Goal: Task Accomplishment & Management: Use online tool/utility

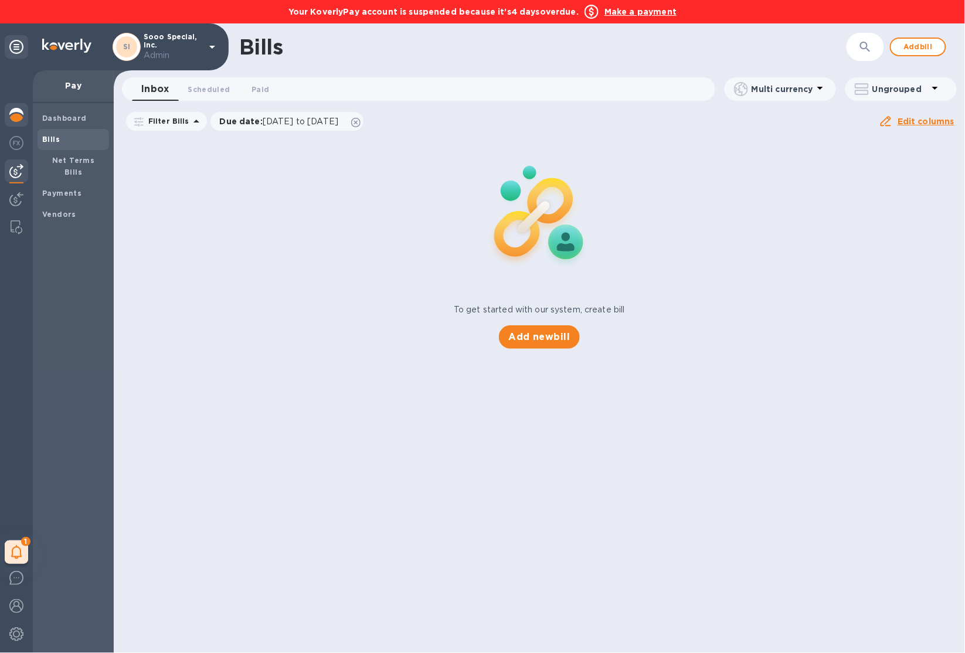
click at [17, 125] on div at bounding box center [16, 116] width 23 height 26
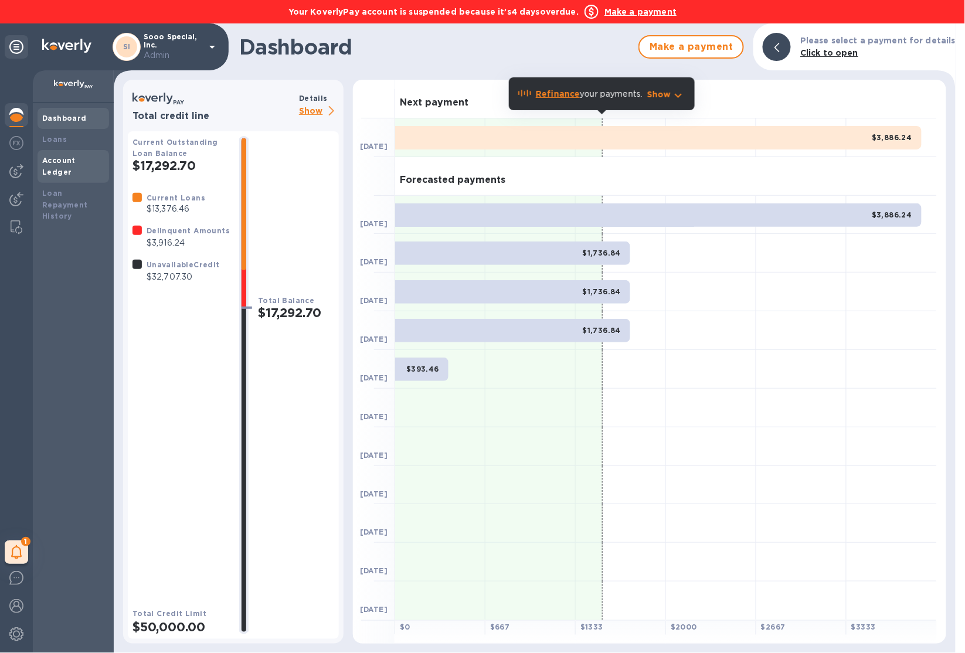
click at [60, 167] on div "Account Ledger" at bounding box center [74, 166] width 72 height 33
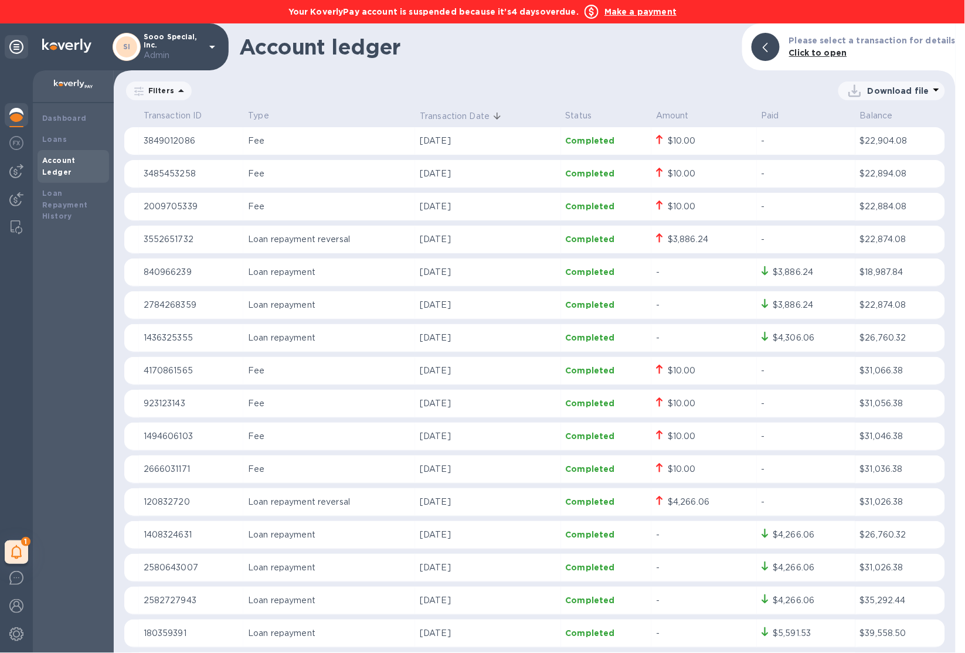
click at [14, 116] on img at bounding box center [16, 115] width 14 height 14
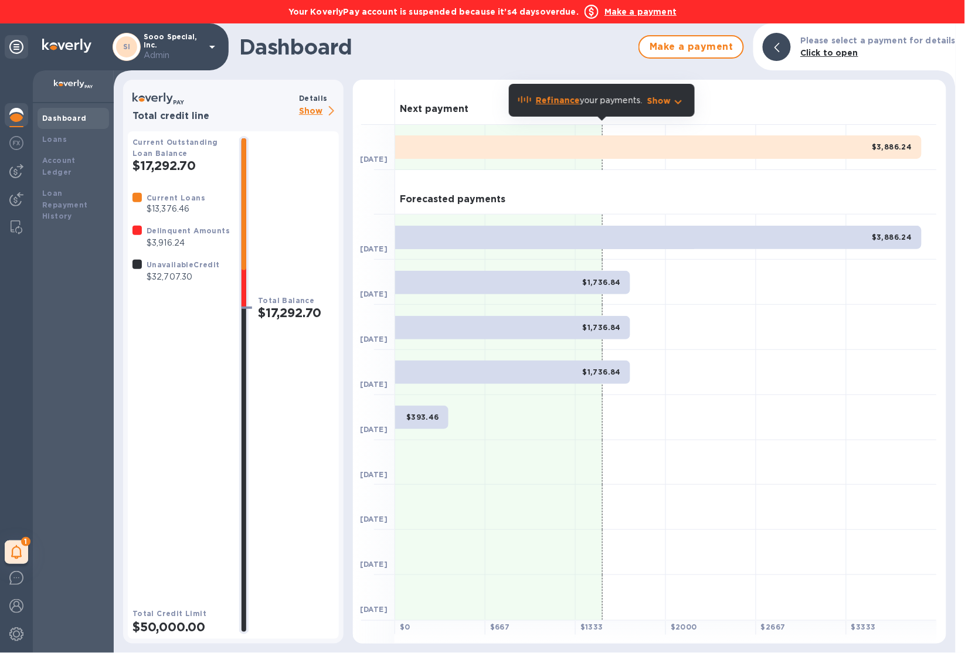
click at [648, 15] on b "Make a payment" at bounding box center [641, 11] width 72 height 9
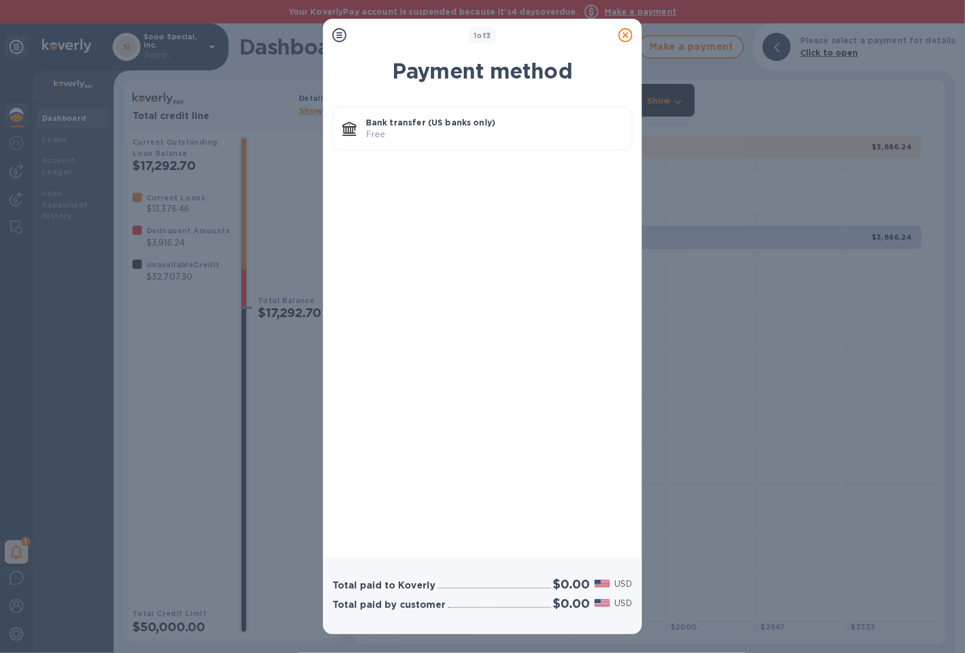
click at [506, 126] on p "Bank transfer (US banks only)" at bounding box center [494, 123] width 257 height 12
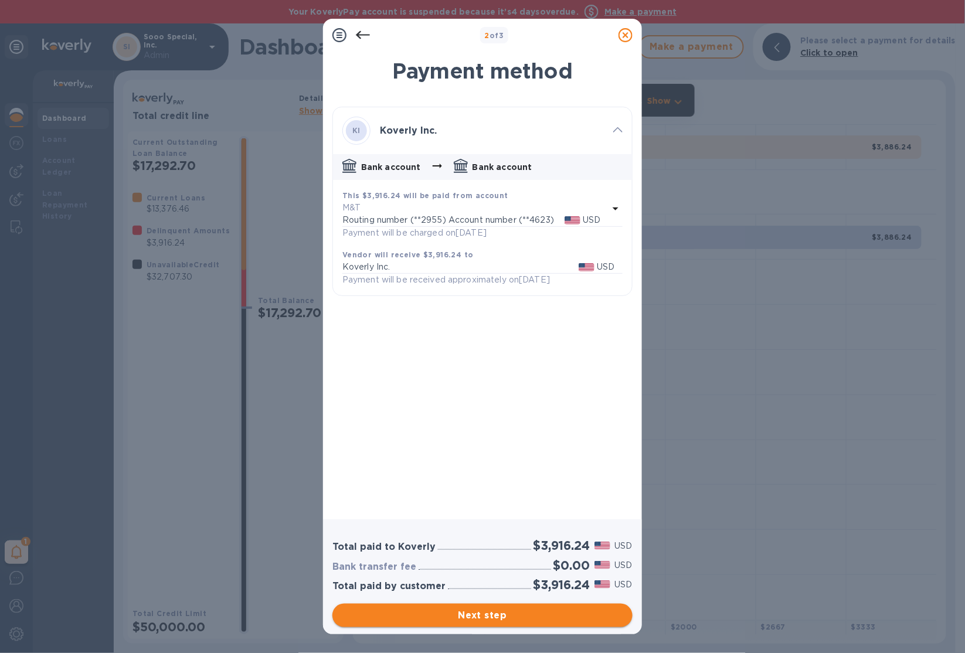
click at [523, 608] on button "Next step" at bounding box center [483, 615] width 300 height 23
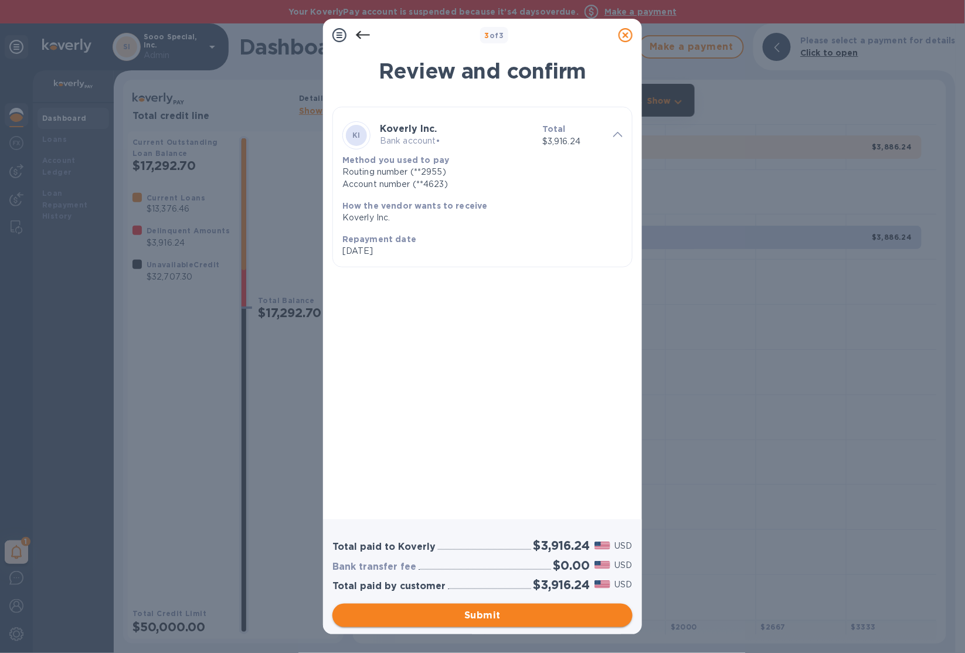
click at [523, 609] on span "Submit" at bounding box center [483, 616] width 282 height 14
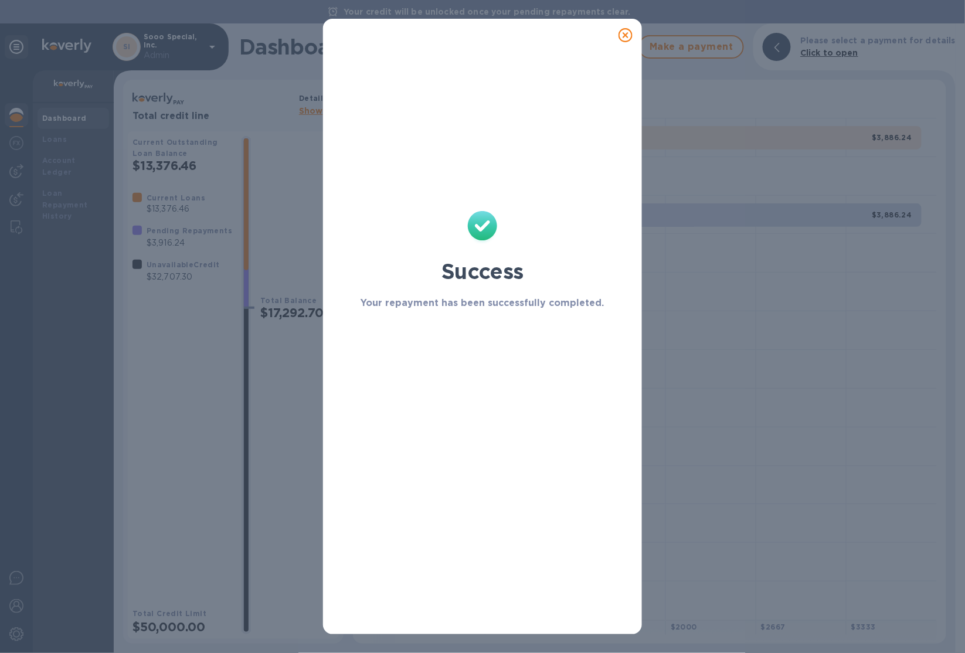
click at [630, 34] on icon at bounding box center [626, 35] width 14 height 14
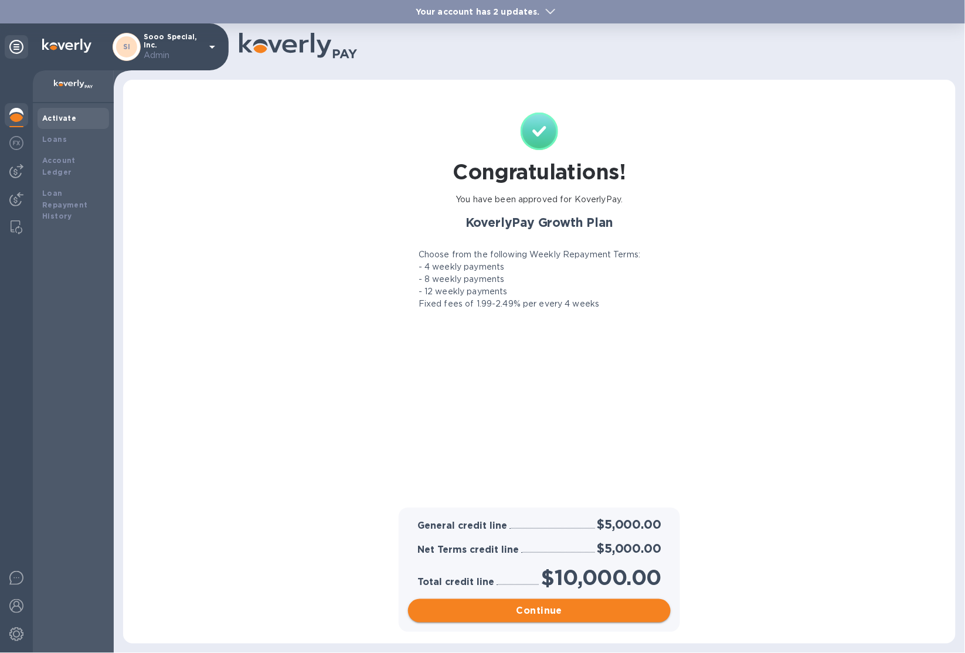
click at [639, 618] on span "Continue" at bounding box center [540, 611] width 244 height 14
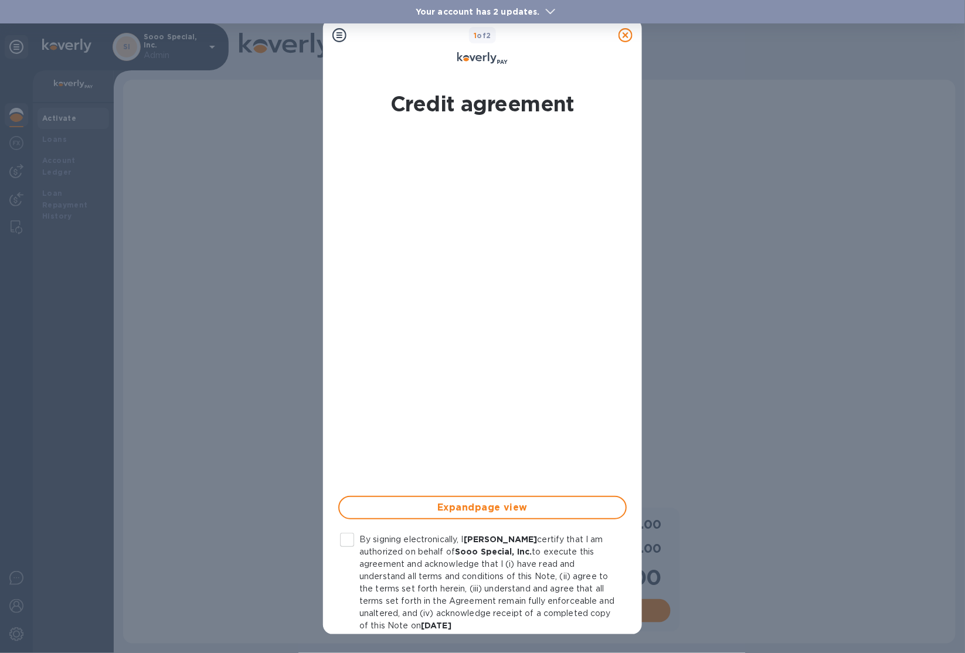
click at [355, 538] on input "By signing electronically, I [PERSON_NAME] certify that I am authorized on beha…" at bounding box center [347, 540] width 25 height 25
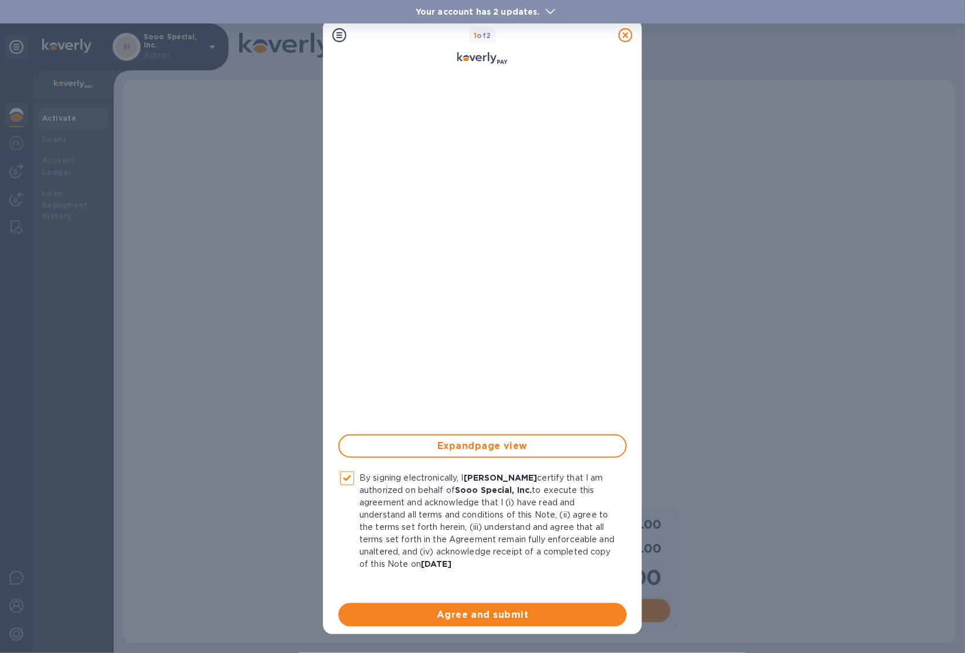
scroll to position [63, 0]
click at [519, 616] on span "Agree and submit" at bounding box center [483, 613] width 270 height 14
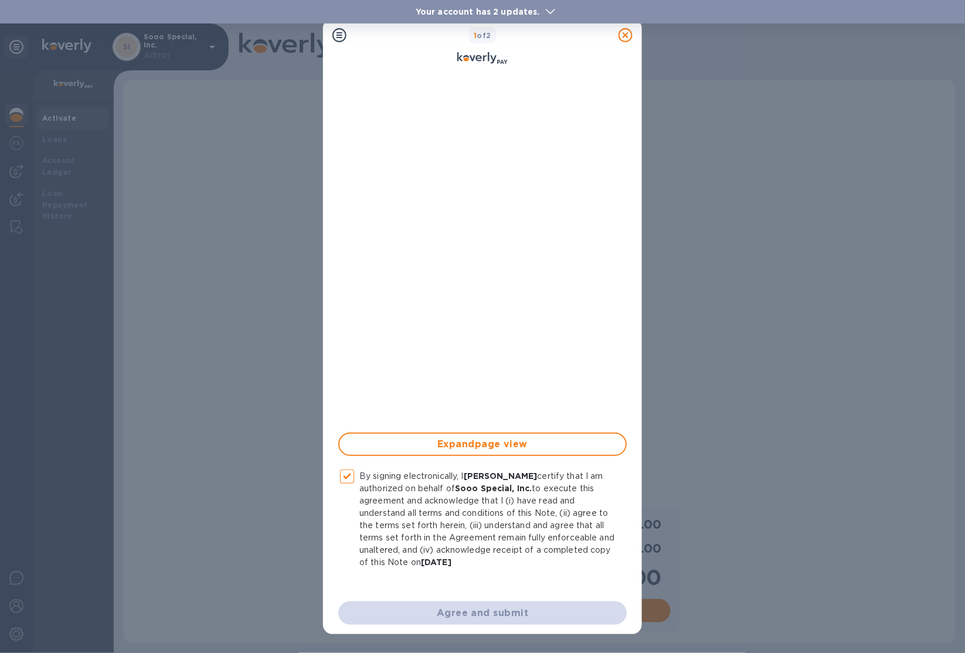
checkbox input "false"
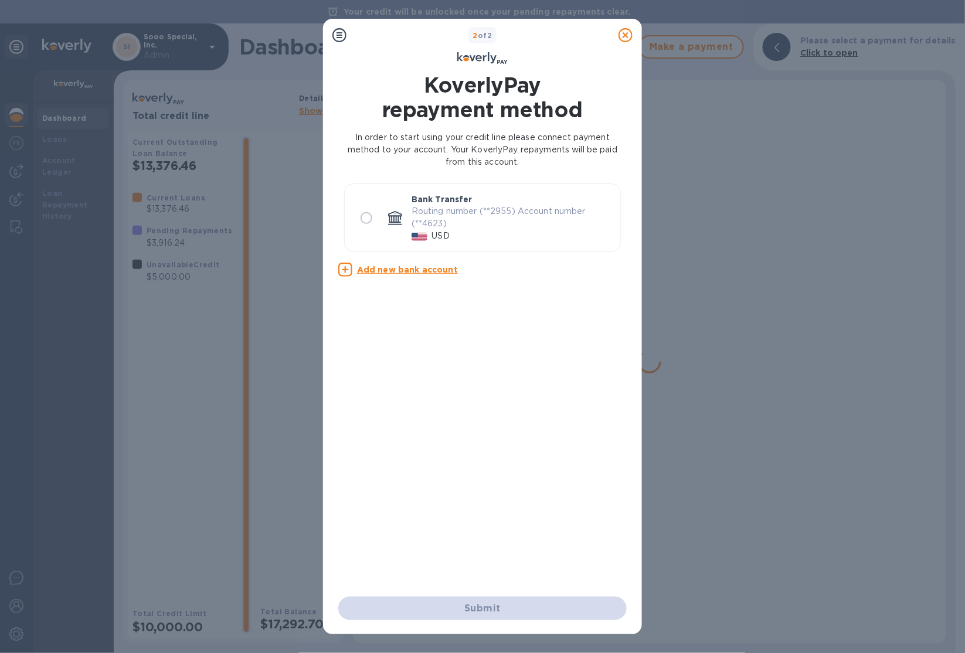
scroll to position [0, 0]
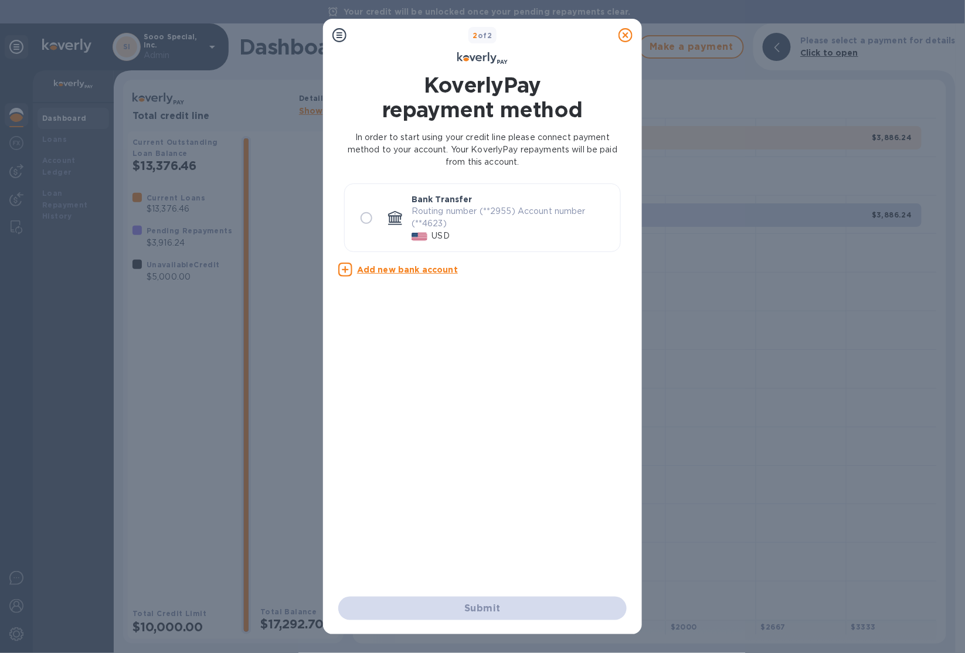
click at [372, 217] on input "radio" at bounding box center [366, 218] width 25 height 25
radio input "true"
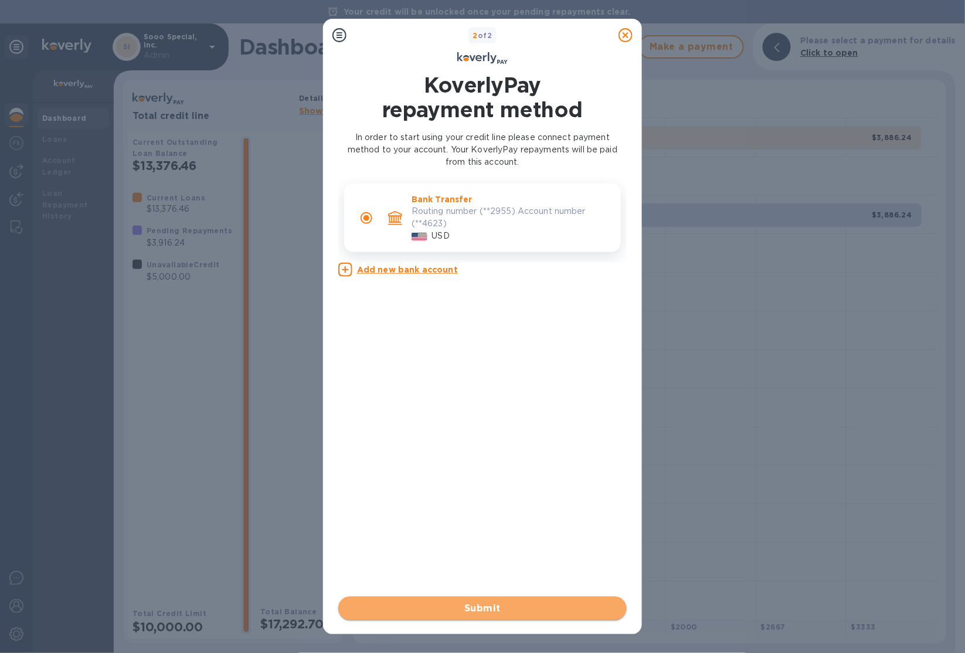
click at [543, 605] on span "Submit" at bounding box center [483, 609] width 270 height 14
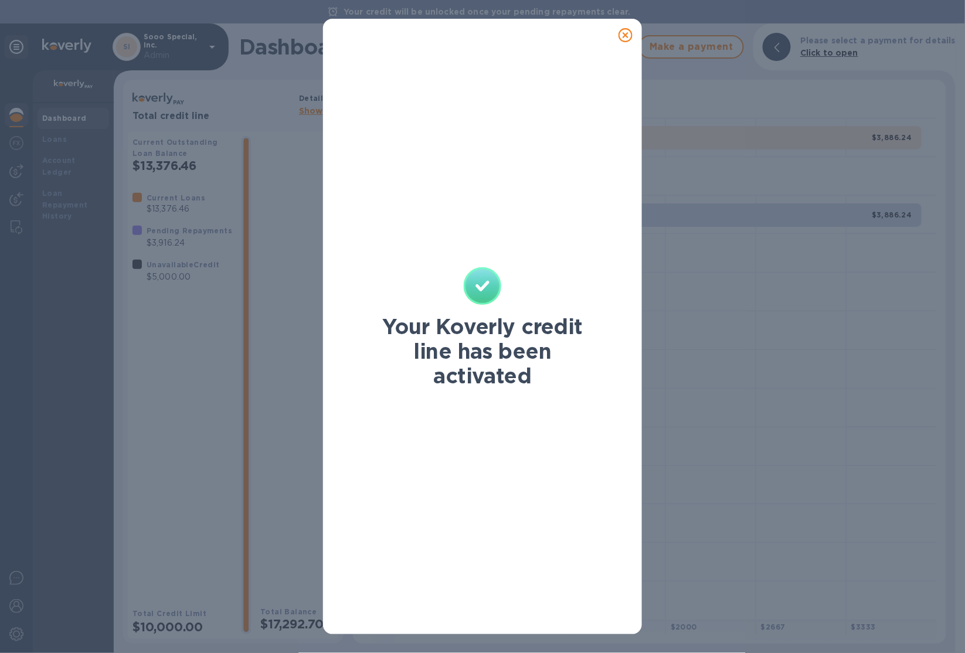
click at [626, 38] on icon at bounding box center [626, 35] width 14 height 14
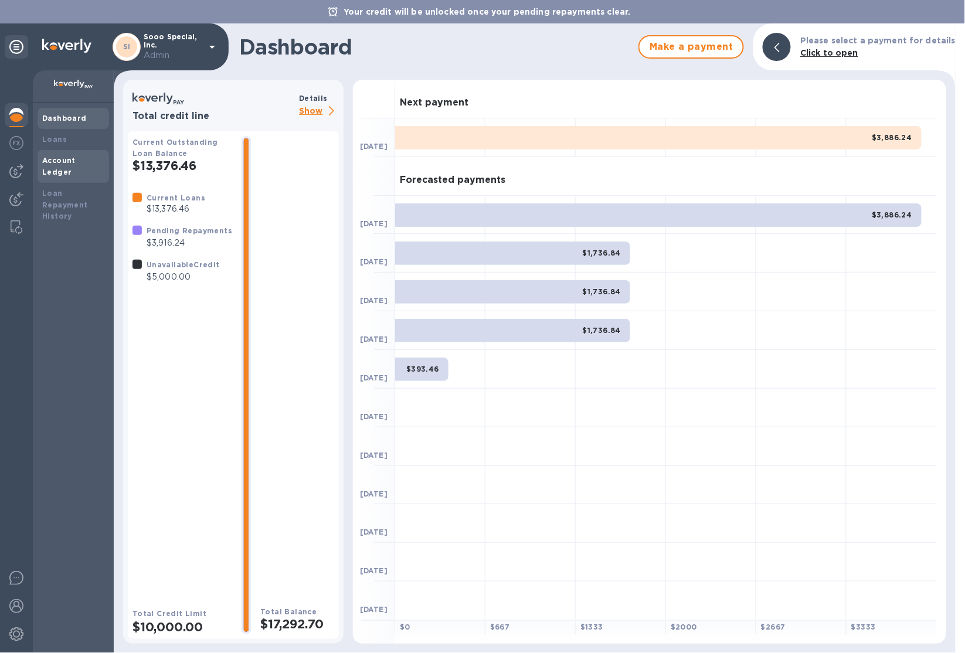
click at [76, 161] on b "Account Ledger" at bounding box center [58, 166] width 33 height 21
